Goal: Navigation & Orientation: Find specific page/section

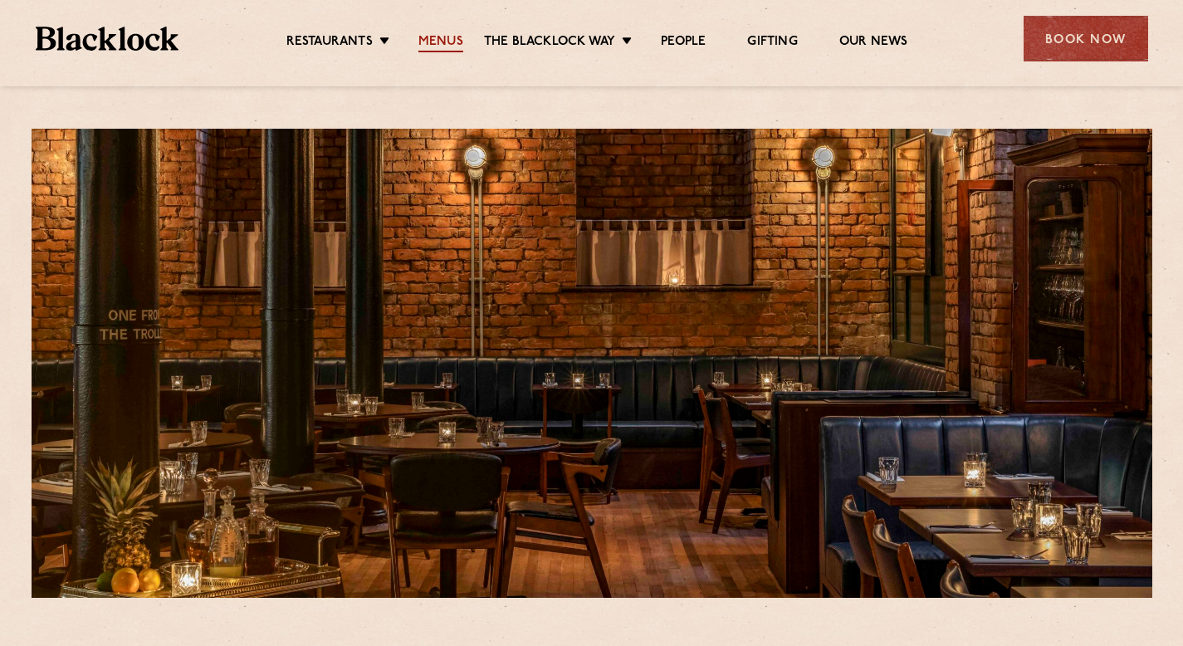
click at [458, 40] on link "Menus" at bounding box center [440, 43] width 45 height 18
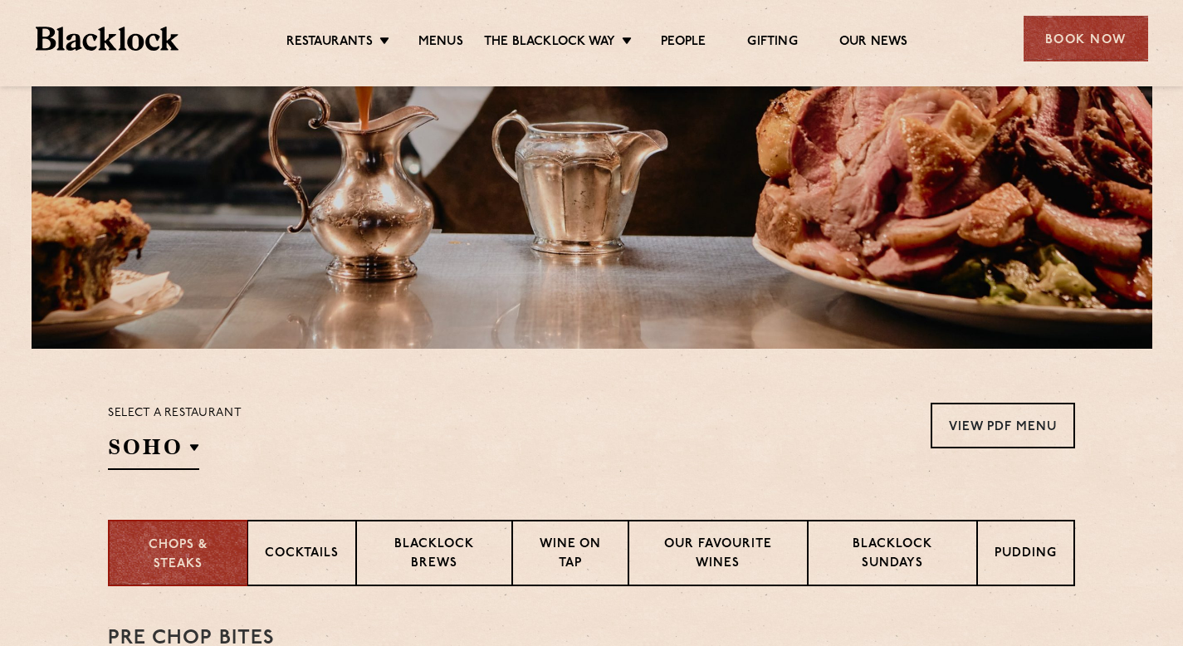
scroll to position [438, 0]
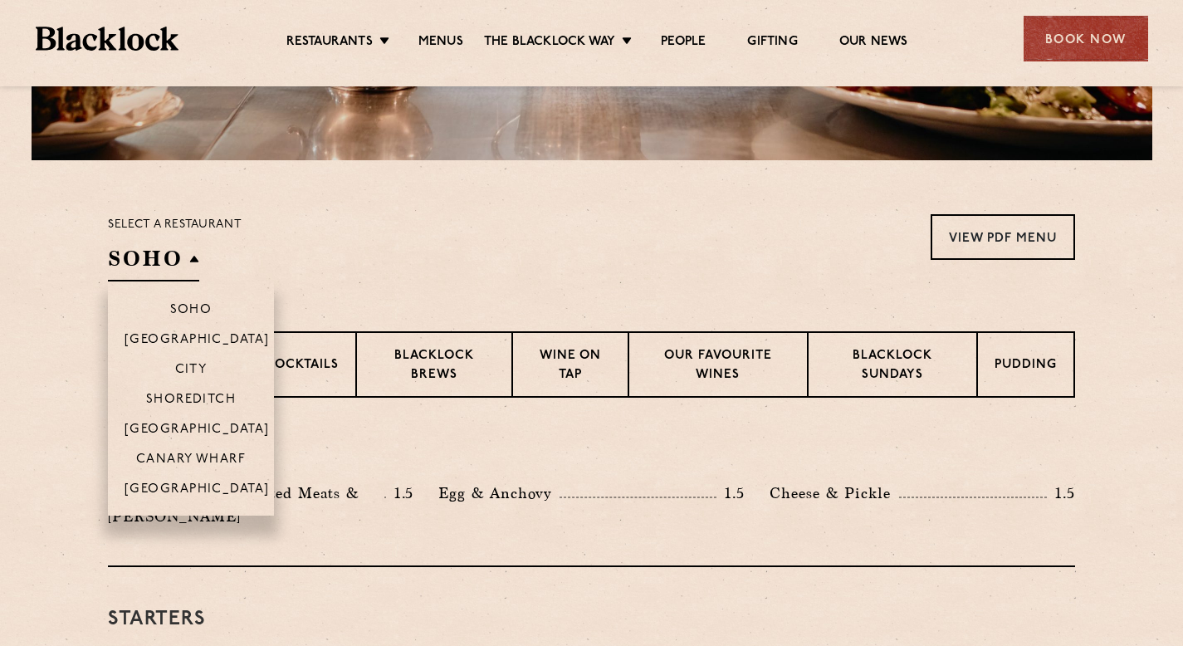
click at [198, 252] on h2 "SOHO" at bounding box center [153, 262] width 91 height 37
click at [190, 484] on p "[GEOGRAPHIC_DATA]" at bounding box center [197, 490] width 145 height 17
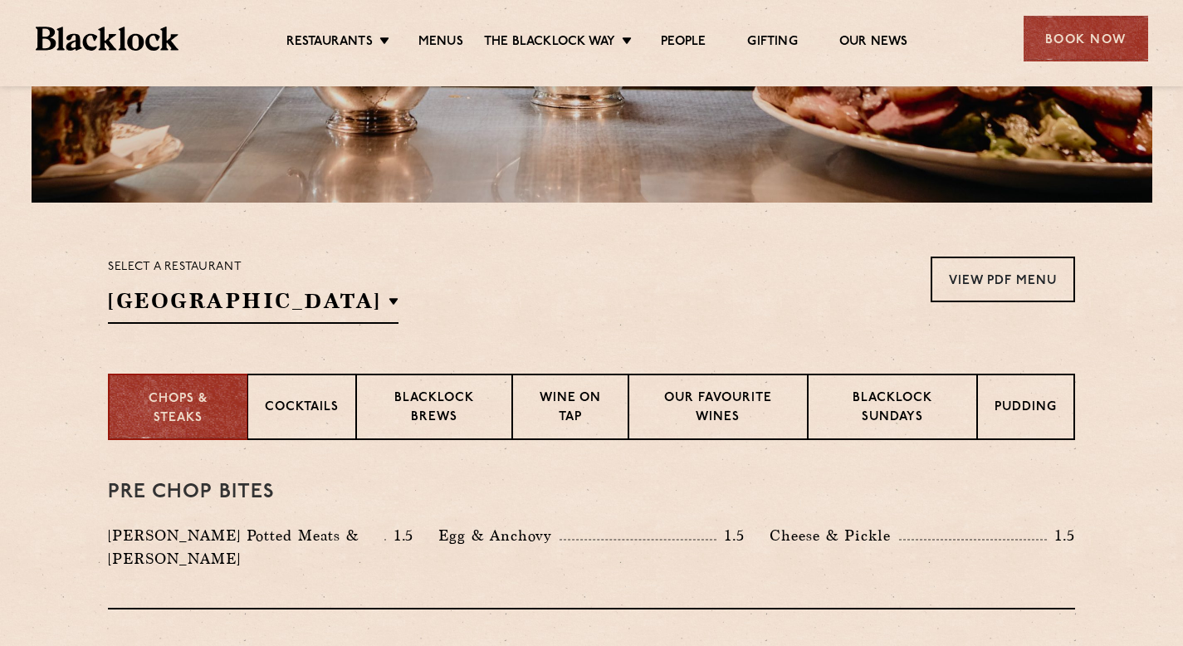
scroll to position [398, 0]
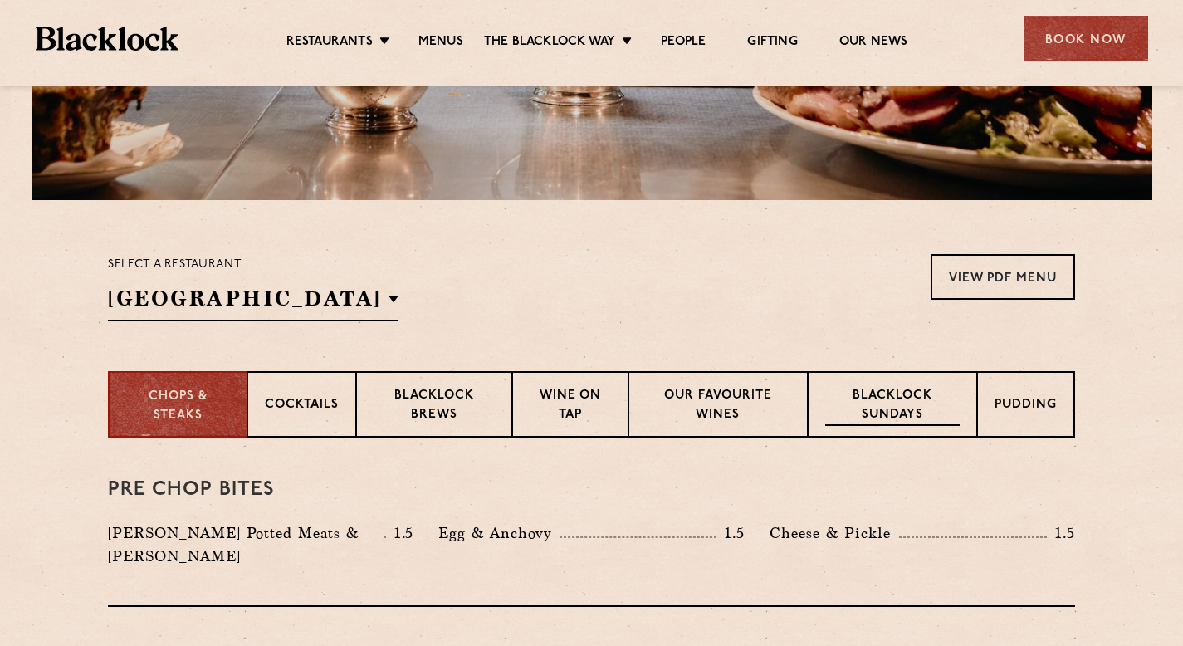
click at [922, 400] on p "Blacklock Sundays" at bounding box center [892, 406] width 135 height 39
